Goal: Find contact information: Find contact information

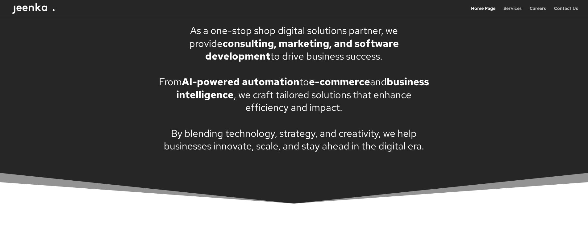
scroll to position [495, 0]
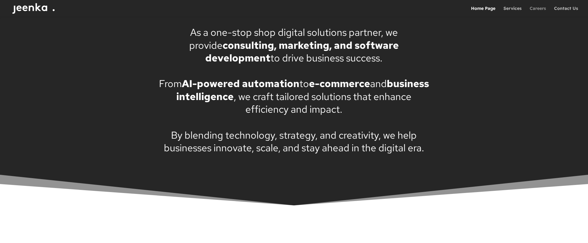
click at [532, 10] on link "Careers" at bounding box center [537, 11] width 16 height 10
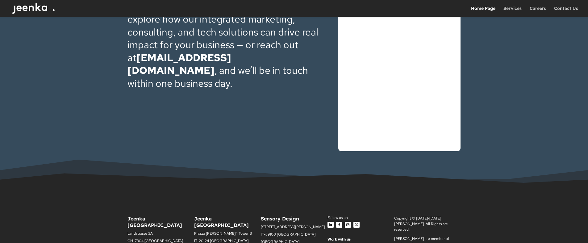
scroll to position [1947, 0]
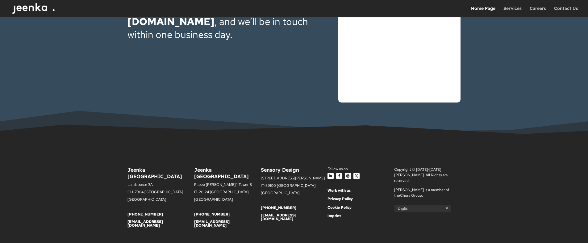
click at [193, 183] on p "Landstrasse 3A" at bounding box center [160, 186] width 67 height 7
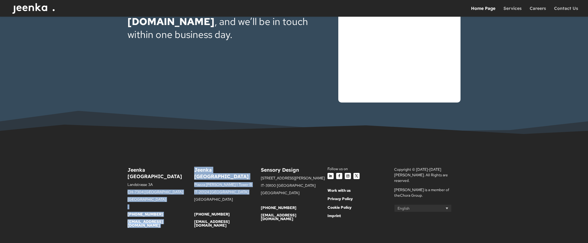
drag, startPoint x: 193, startPoint y: 171, endPoint x: 221, endPoint y: 180, distance: 29.6
click at [221, 180] on div "Jeenka [GEOGRAPHIC_DATA] [STREET_ADDRESS] [PHONE_NUMBER] [EMAIL_ADDRESS][DOMAIN…" at bounding box center [293, 199] width 333 height 83
click at [221, 190] on p "IT-20124 [GEOGRAPHIC_DATA]" at bounding box center [227, 193] width 67 height 7
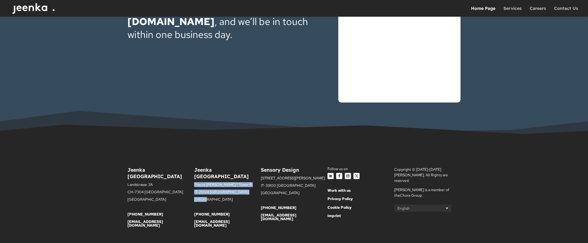
drag, startPoint x: 196, startPoint y: 180, endPoint x: 194, endPoint y: 172, distance: 8.8
click at [194, 172] on div "Jeenka [GEOGRAPHIC_DATA] [STREET_ADDRESS][PERSON_NAME] [PHONE_NUMBER] [EMAIL_AD…" at bounding box center [227, 197] width 67 height 60
